Goal: Manage account settings

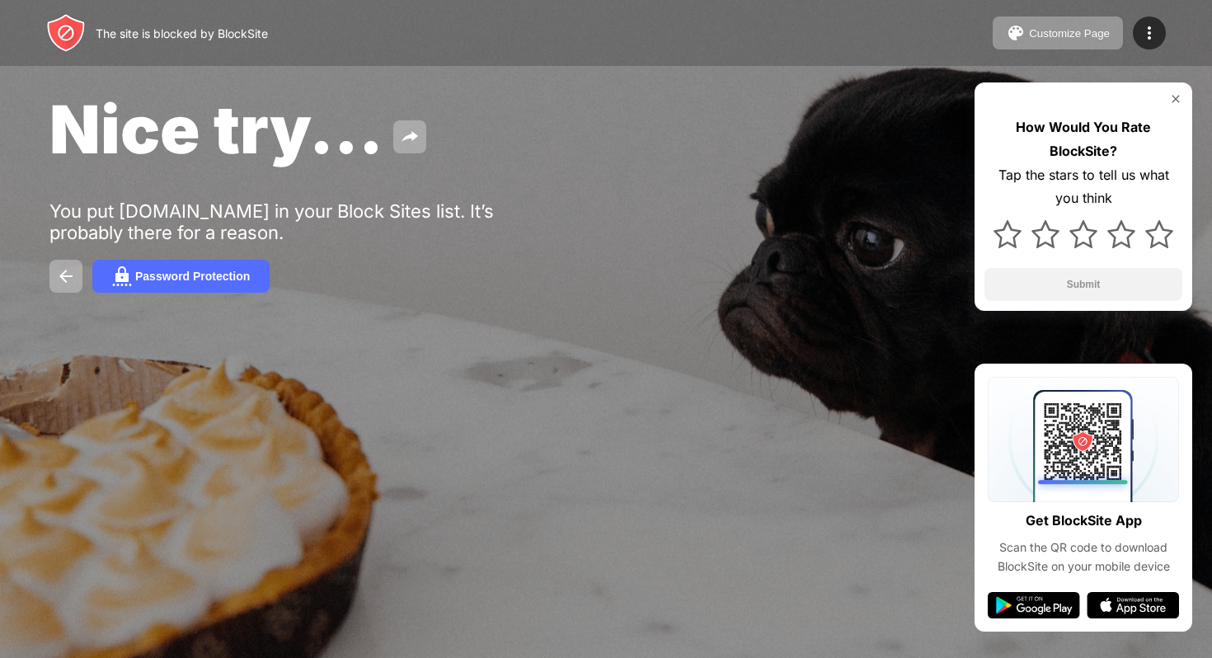
click at [380, 275] on div "Password Protection" at bounding box center [605, 276] width 1113 height 33
